Goal: Information Seeking & Learning: Learn about a topic

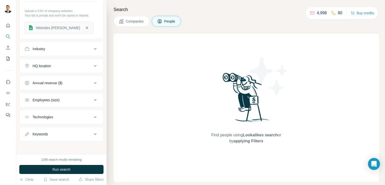
click at [134, 21] on span "Companies" at bounding box center [135, 21] width 18 height 5
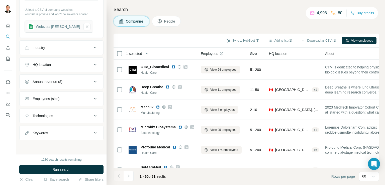
scroll to position [165, 0]
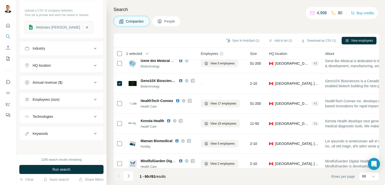
scroll to position [826, 0]
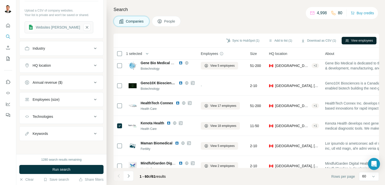
click at [357, 40] on button "View employees" at bounding box center [359, 41] width 35 height 8
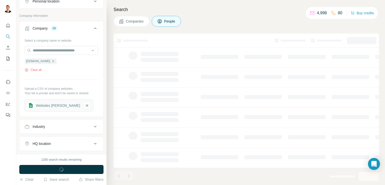
scroll to position [243, 0]
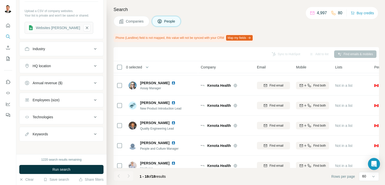
scroll to position [117, 0]
click at [135, 21] on span "Companies" at bounding box center [135, 21] width 18 height 5
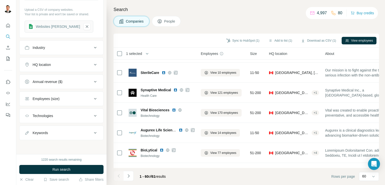
scroll to position [165, 0]
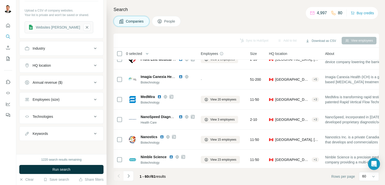
scroll to position [361, 0]
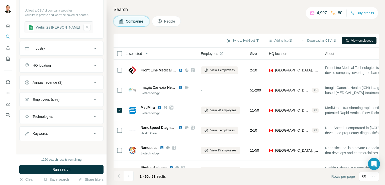
click at [359, 39] on button "View employees" at bounding box center [359, 41] width 35 height 8
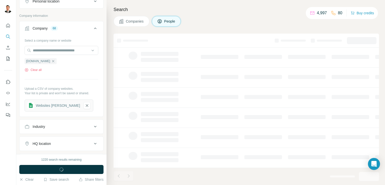
scroll to position [243, 0]
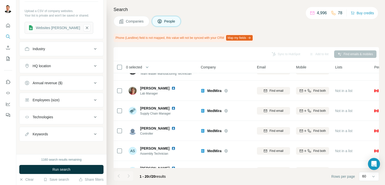
scroll to position [115, 0]
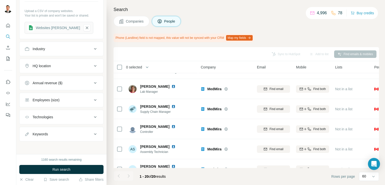
click at [128, 17] on button "Companies" at bounding box center [132, 21] width 36 height 11
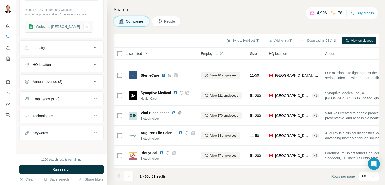
click at [130, 22] on span "Companies" at bounding box center [135, 21] width 18 height 5
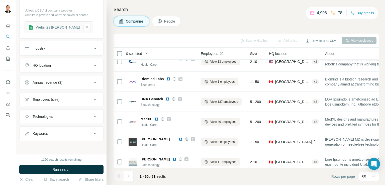
scroll to position [1098, 0]
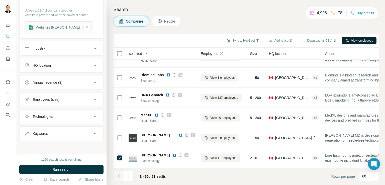
click at [357, 41] on button "View employees" at bounding box center [359, 41] width 35 height 8
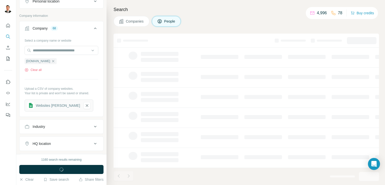
scroll to position [243, 0]
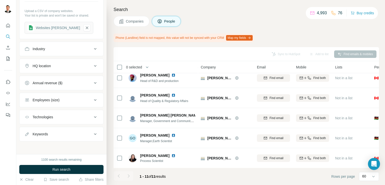
scroll to position [64, 0]
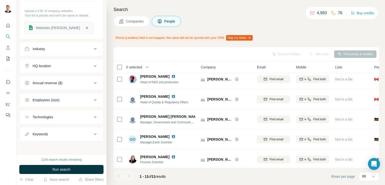
click at [144, 23] on span "Companies" at bounding box center [135, 21] width 18 height 5
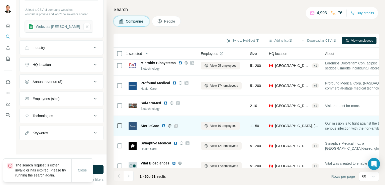
scroll to position [165, 0]
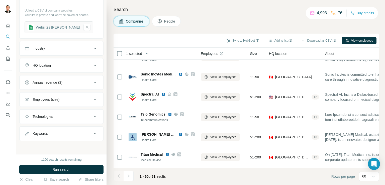
scroll to position [548, 0]
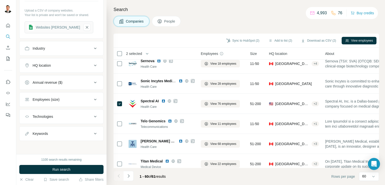
click at [174, 20] on span "People" at bounding box center [170, 21] width 12 height 5
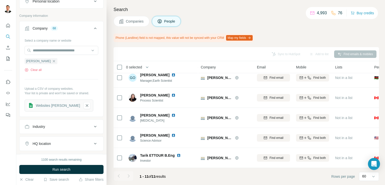
scroll to position [128, 0]
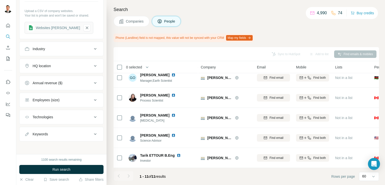
click at [139, 22] on span "Companies" at bounding box center [135, 21] width 18 height 5
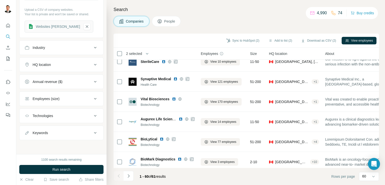
scroll to position [548, 0]
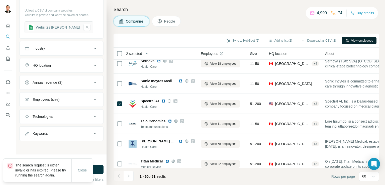
click at [358, 38] on button "View employees" at bounding box center [359, 41] width 35 height 8
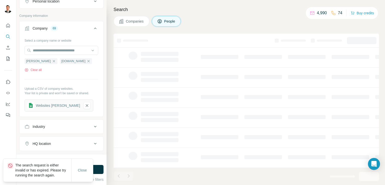
scroll to position [243, 0]
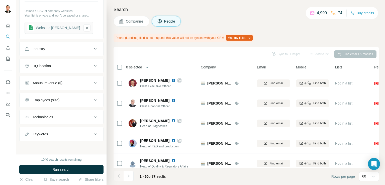
click at [135, 21] on span "Companies" at bounding box center [135, 21] width 18 height 5
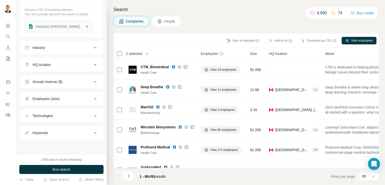
scroll to position [165, 0]
click at [365, 40] on button "View employees" at bounding box center [359, 41] width 35 height 8
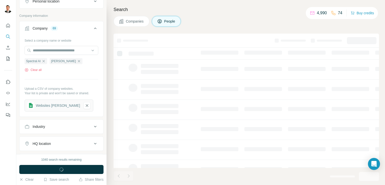
scroll to position [243, 0]
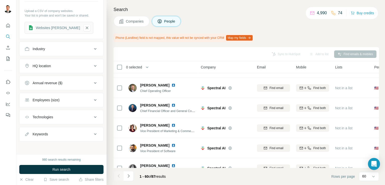
scroll to position [243, 0]
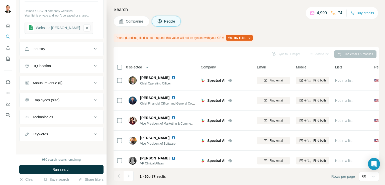
click at [136, 23] on span "Companies" at bounding box center [135, 21] width 18 height 5
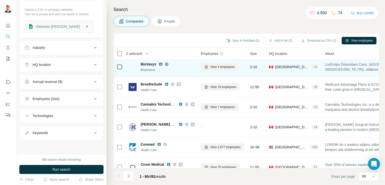
scroll to position [165, 0]
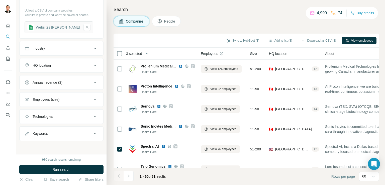
scroll to position [500, 0]
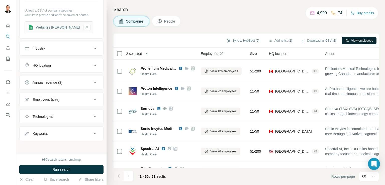
click at [361, 40] on button "View employees" at bounding box center [359, 41] width 35 height 8
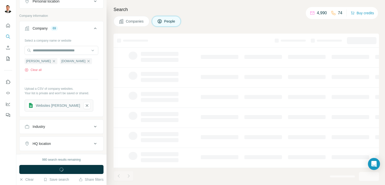
scroll to position [243, 0]
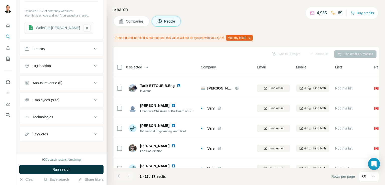
scroll to position [202, 0]
